Goal: Navigation & Orientation: Find specific page/section

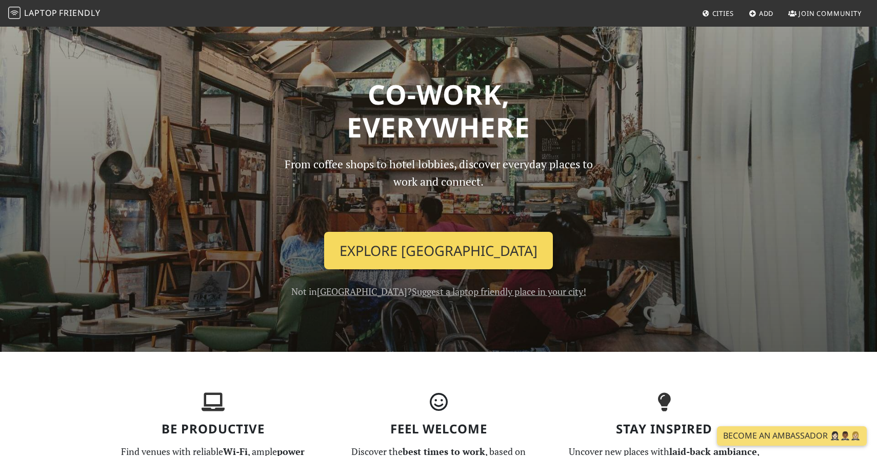
click at [420, 256] on link "Explore Hong Kong" at bounding box center [438, 251] width 229 height 38
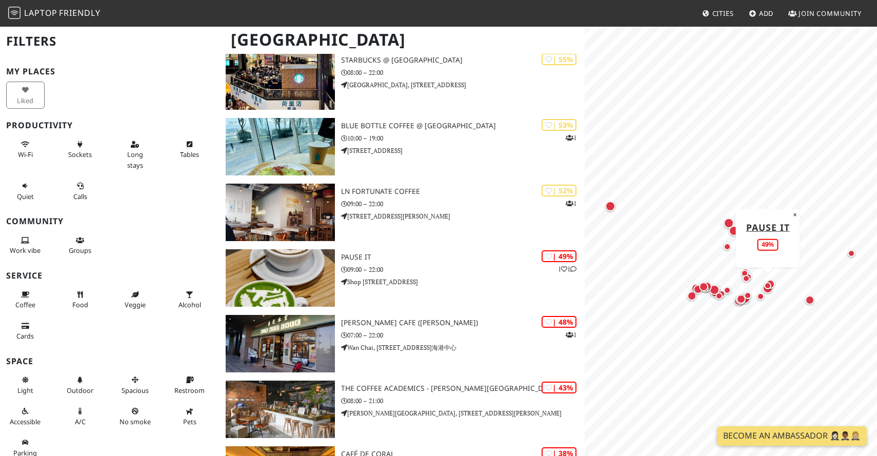
scroll to position [1622, 0]
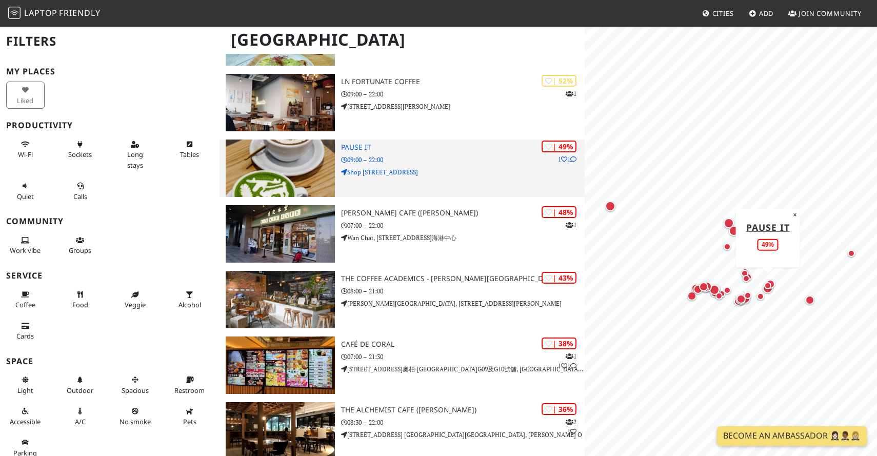
click at [406, 150] on h3 "Pause It" at bounding box center [463, 147] width 244 height 9
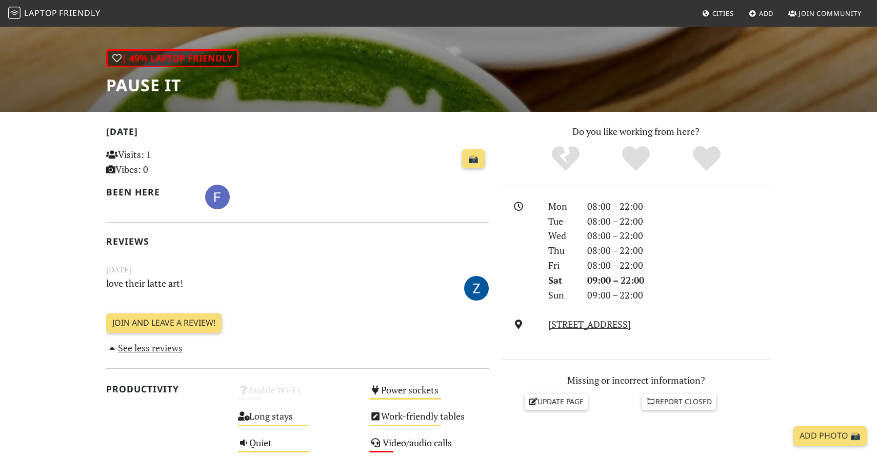
scroll to position [347, 0]
